Goal: Navigation & Orientation: Find specific page/section

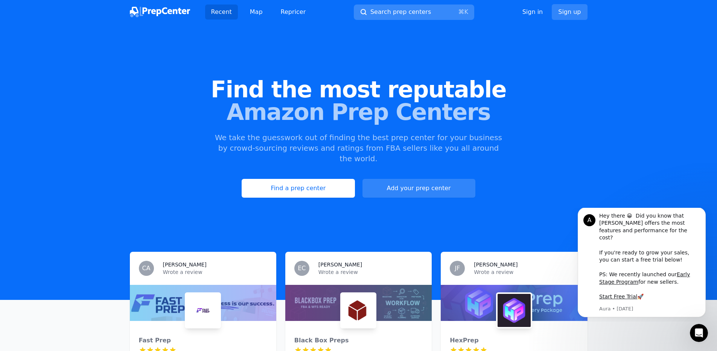
click at [382, 11] on span "Search prep centers" at bounding box center [400, 12] width 61 height 9
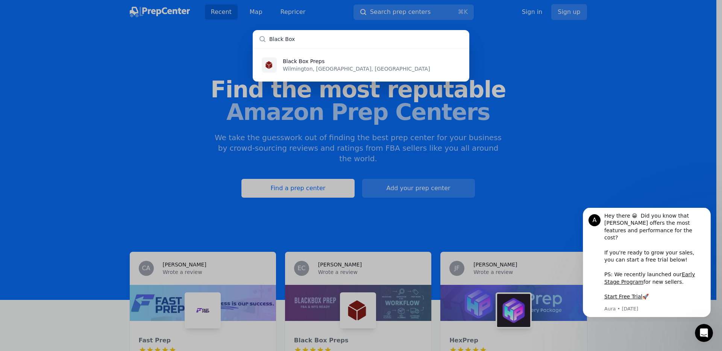
type input "Black Box"
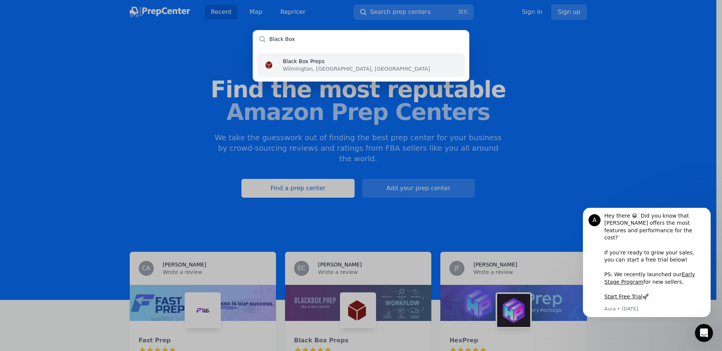
click at [356, 55] on li "Black Box Preps Wilmington, [GEOGRAPHIC_DATA], [GEOGRAPHIC_DATA]" at bounding box center [361, 65] width 208 height 24
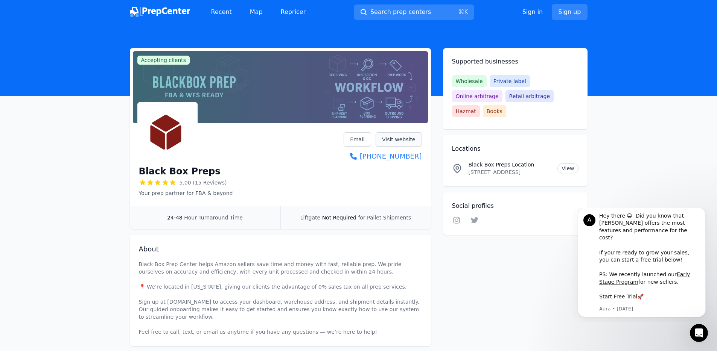
click at [390, 137] on link "Visit website" at bounding box center [399, 139] width 46 height 14
click at [570, 164] on link "View" at bounding box center [567, 169] width 21 height 10
click at [400, 141] on link "Visit website" at bounding box center [399, 139] width 46 height 14
click at [567, 164] on link "View" at bounding box center [567, 169] width 21 height 10
